Goal: Task Accomplishment & Management: Use online tool/utility

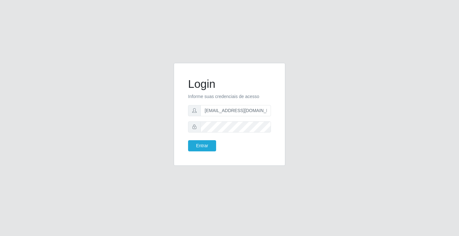
click at [271, 110] on div "Login Informe suas credenciais de acesso [EMAIL_ADDRESS][DOMAIN_NAME] Entrar" at bounding box center [230, 114] width 96 height 87
click at [269, 111] on input "[EMAIL_ADDRESS][DOMAIN_NAME]" at bounding box center [236, 110] width 71 height 11
type input "a"
type input "[EMAIL_ADDRESS][DOMAIN_NAME]"
click at [188, 140] on button "Entrar" at bounding box center [202, 145] width 28 height 11
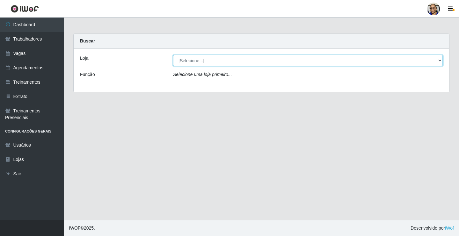
click at [440, 61] on select "[Selecione...] Mercadinho [GEOGRAPHIC_DATA]" at bounding box center [308, 60] width 270 height 11
select select "345"
click at [173, 55] on select "[Selecione...] Mercadinho [GEOGRAPHIC_DATA]" at bounding box center [308, 60] width 270 height 11
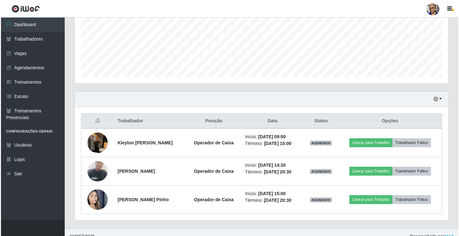
scroll to position [160, 0]
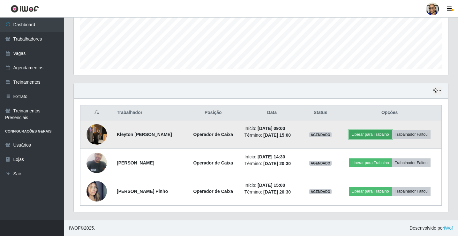
click at [374, 135] on button "Liberar para Trabalho" at bounding box center [370, 134] width 43 height 9
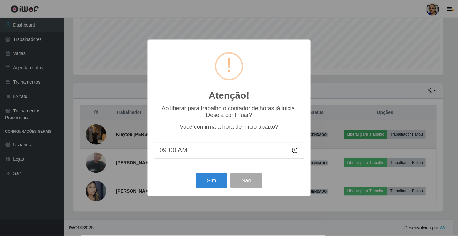
scroll to position [132, 370]
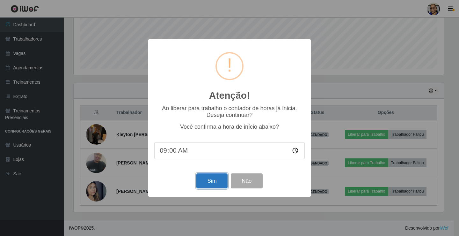
click at [219, 183] on button "Sim" at bounding box center [212, 180] width 31 height 15
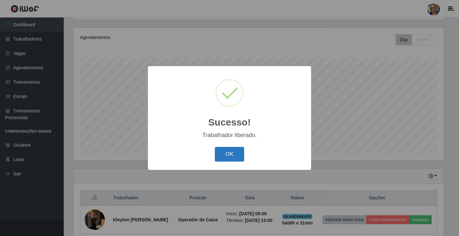
click at [232, 154] on button "OK" at bounding box center [230, 154] width 30 height 15
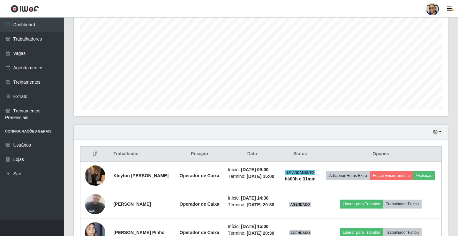
scroll to position [174, 0]
